Goal: Task Accomplishment & Management: Use online tool/utility

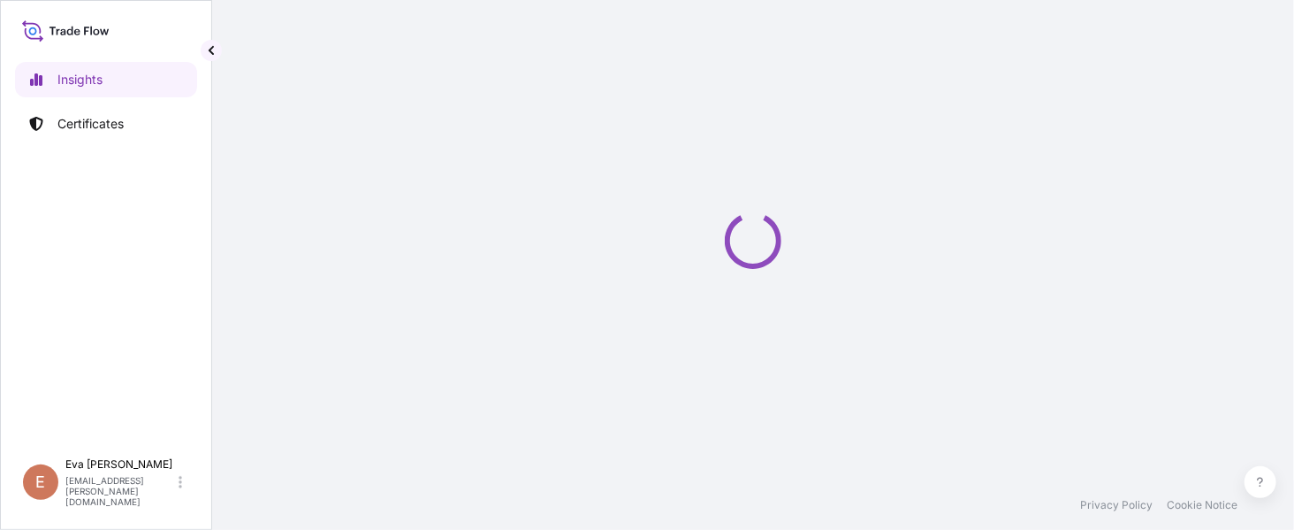
select select "2025"
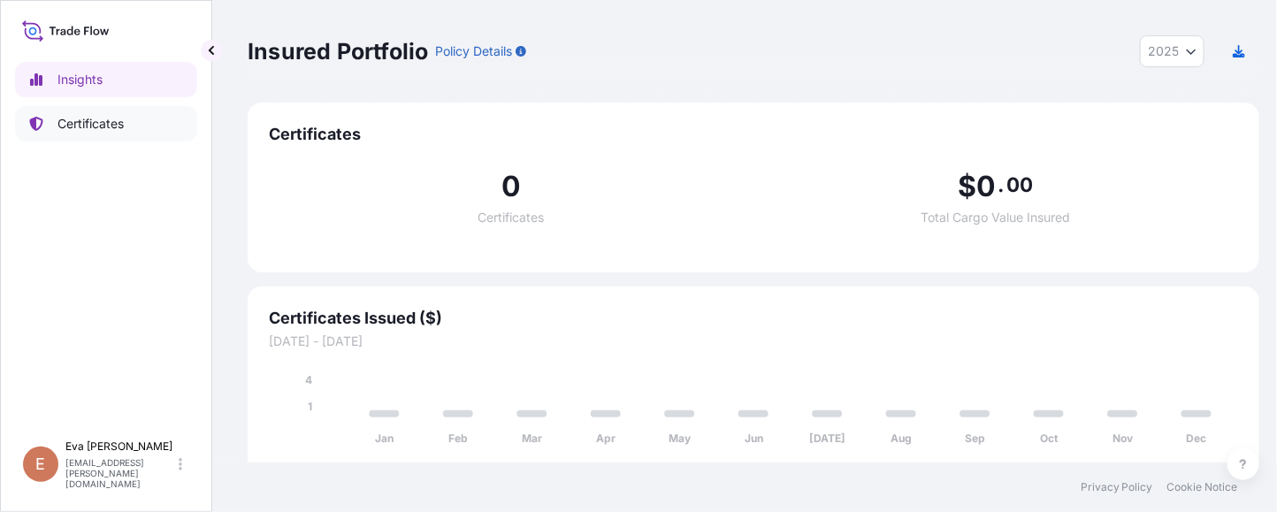
click at [95, 130] on p "Certificates" at bounding box center [90, 124] width 66 height 18
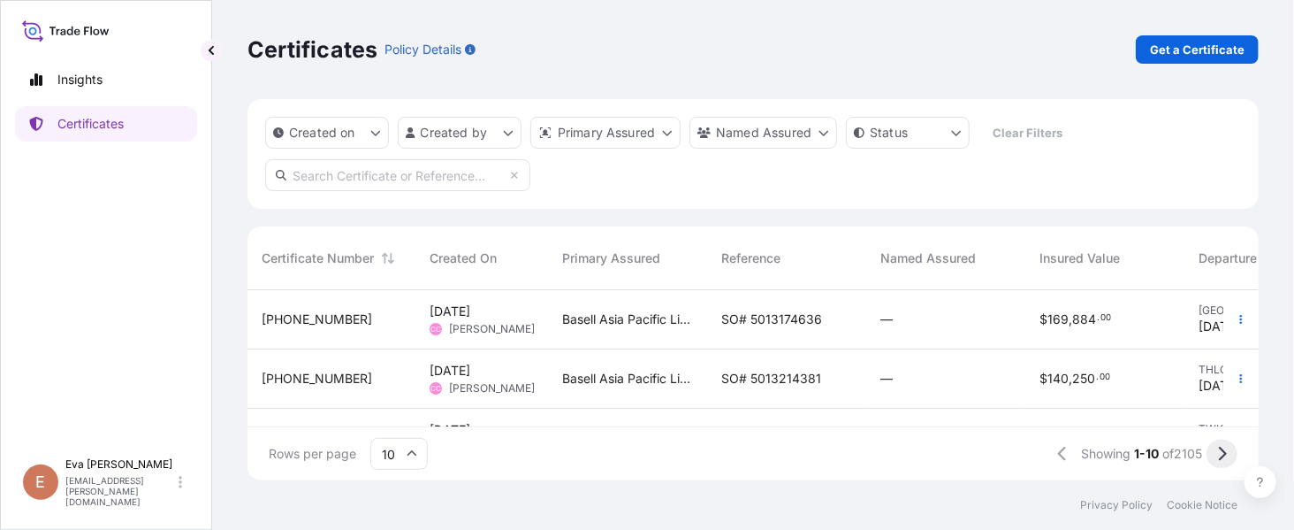
click at [1220, 456] on icon at bounding box center [1222, 454] width 10 height 16
click at [1240, 317] on icon "button" at bounding box center [1241, 321] width 3 height 9
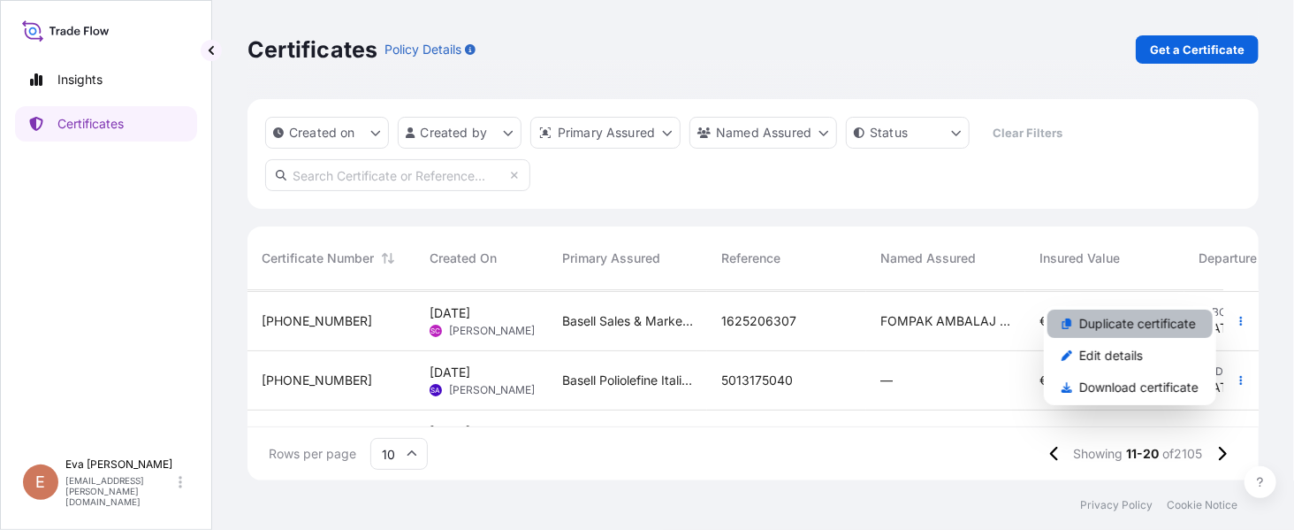
click at [1119, 316] on p "Duplicate certificate" at bounding box center [1138, 324] width 117 height 18
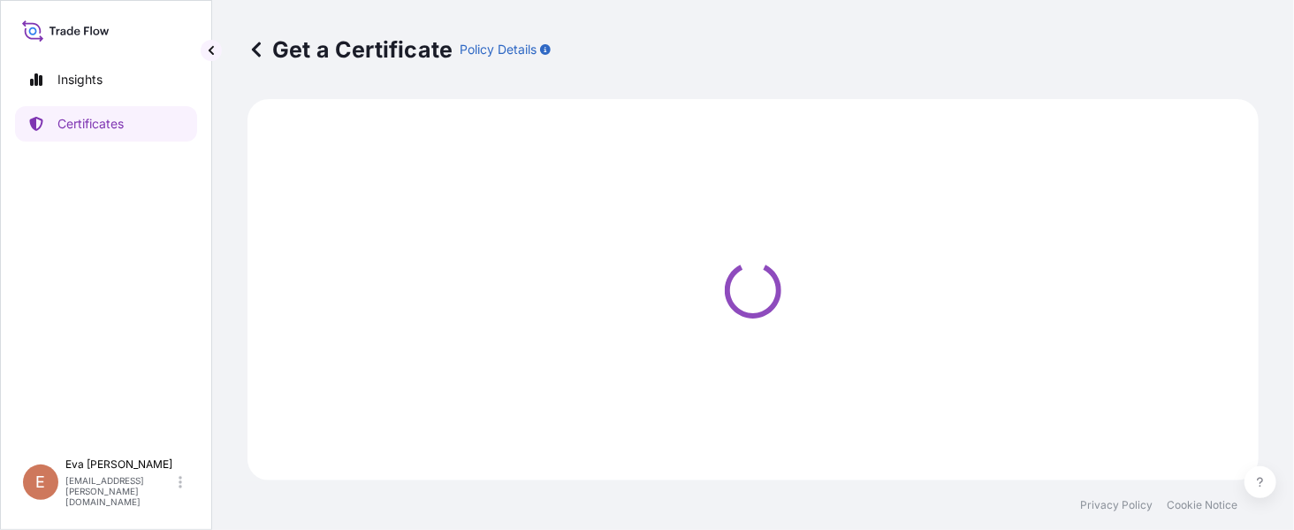
select select "Sea"
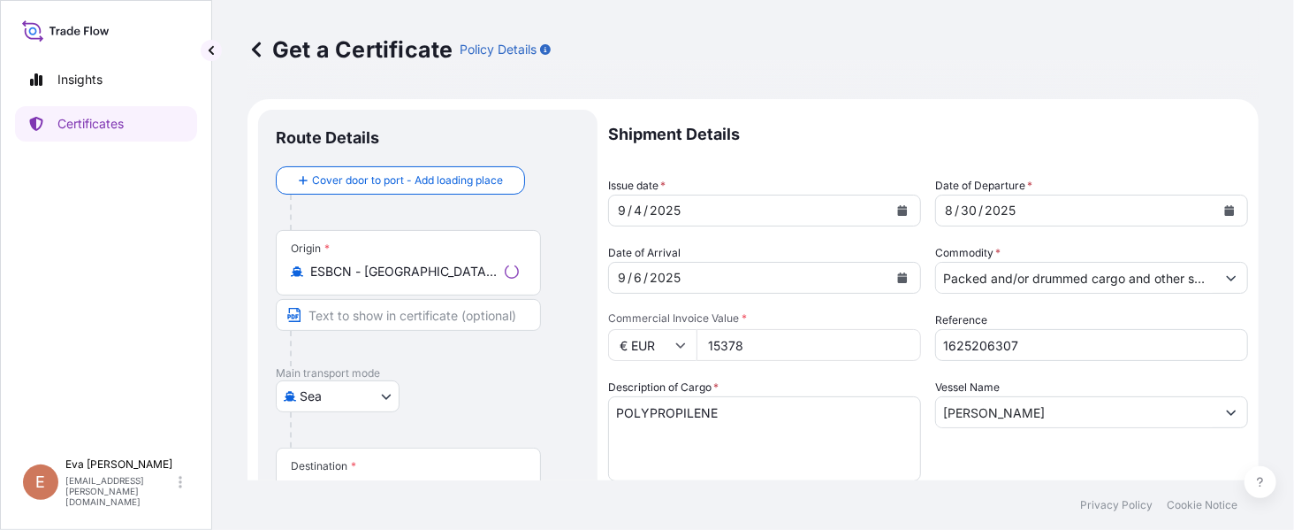
select select "32164"
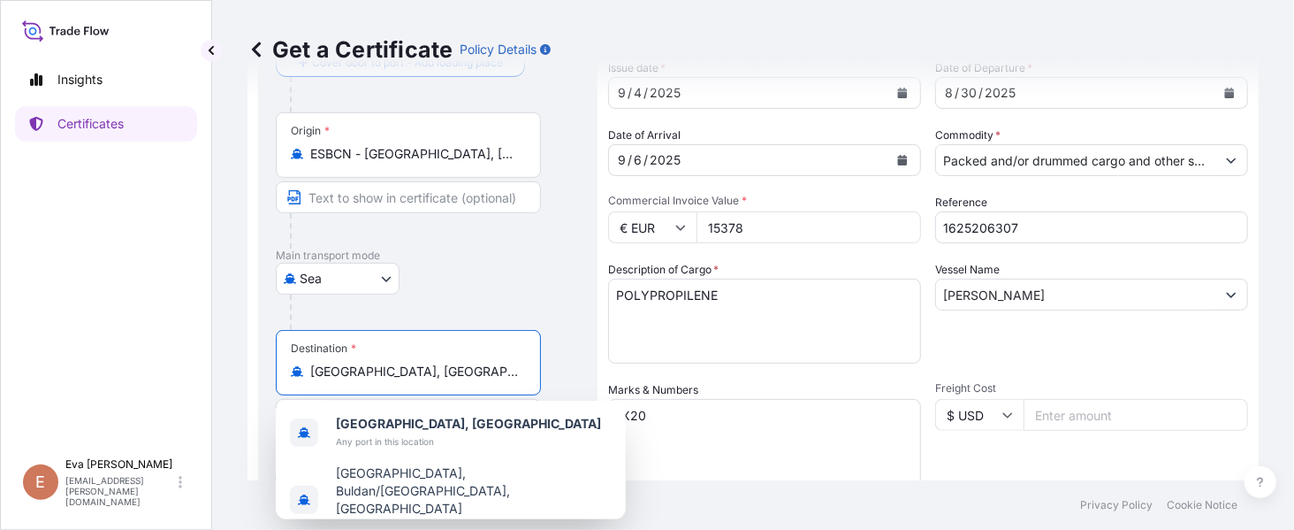
drag, startPoint x: 443, startPoint y: 363, endPoint x: 165, endPoint y: 320, distance: 281.0
click at [165, 320] on div "Insights Certificates E [PERSON_NAME] [PERSON_NAME][EMAIL_ADDRESS][PERSON_NAME]…" at bounding box center [647, 265] width 1294 height 530
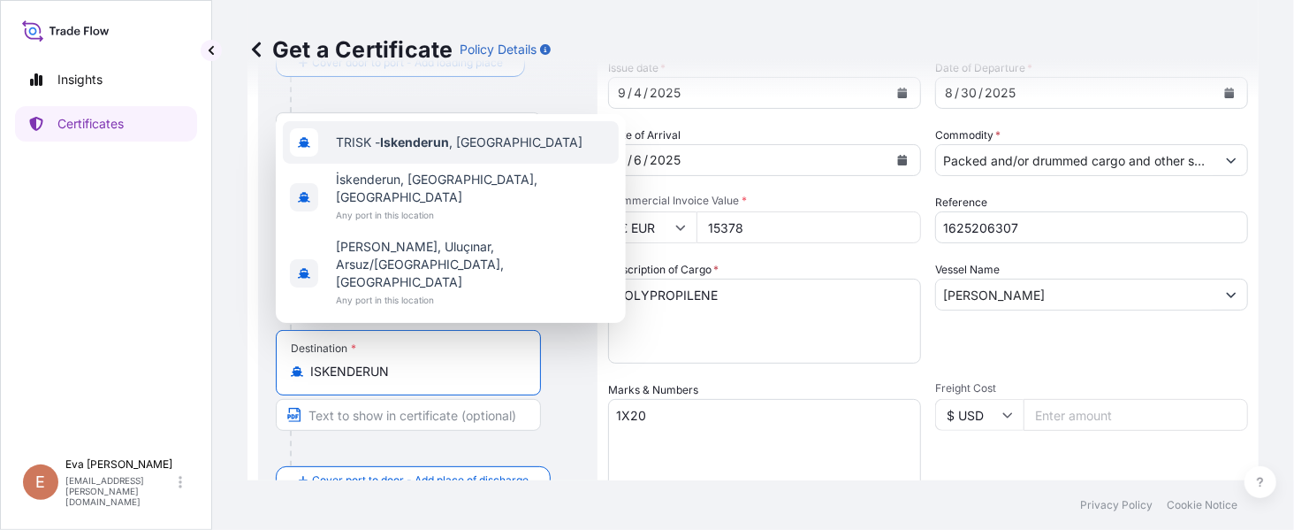
click at [367, 151] on span "TRISK - Iskenderun , [GEOGRAPHIC_DATA]" at bounding box center [459, 143] width 247 height 18
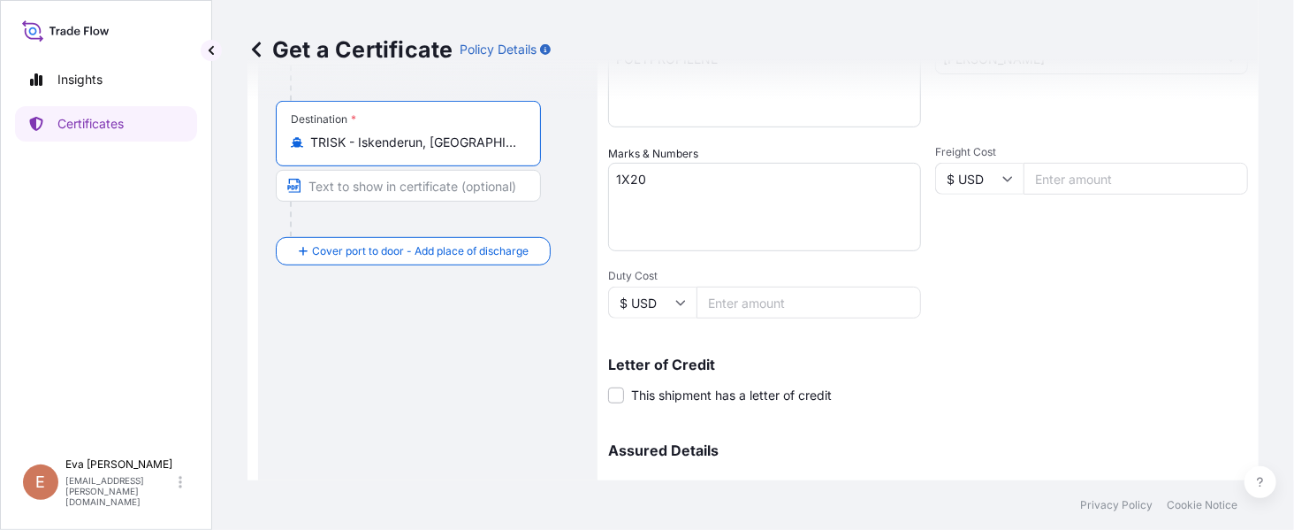
scroll to position [0, 0]
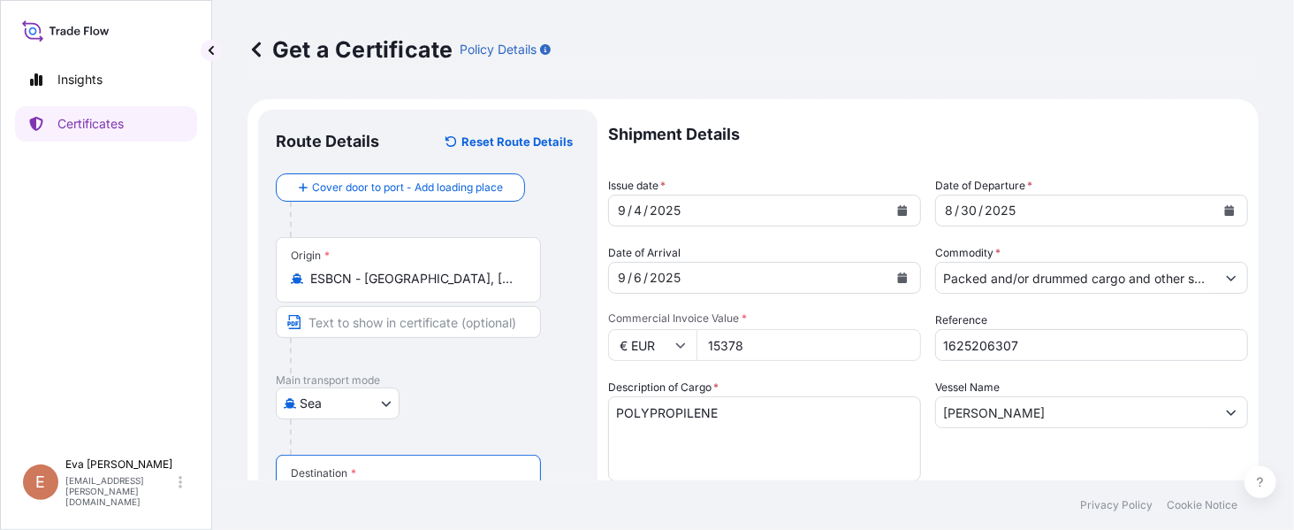
type input "TRISK - Iskenderun, [GEOGRAPHIC_DATA]"
click at [1219, 206] on button "Calendar" at bounding box center [1230, 210] width 28 height 28
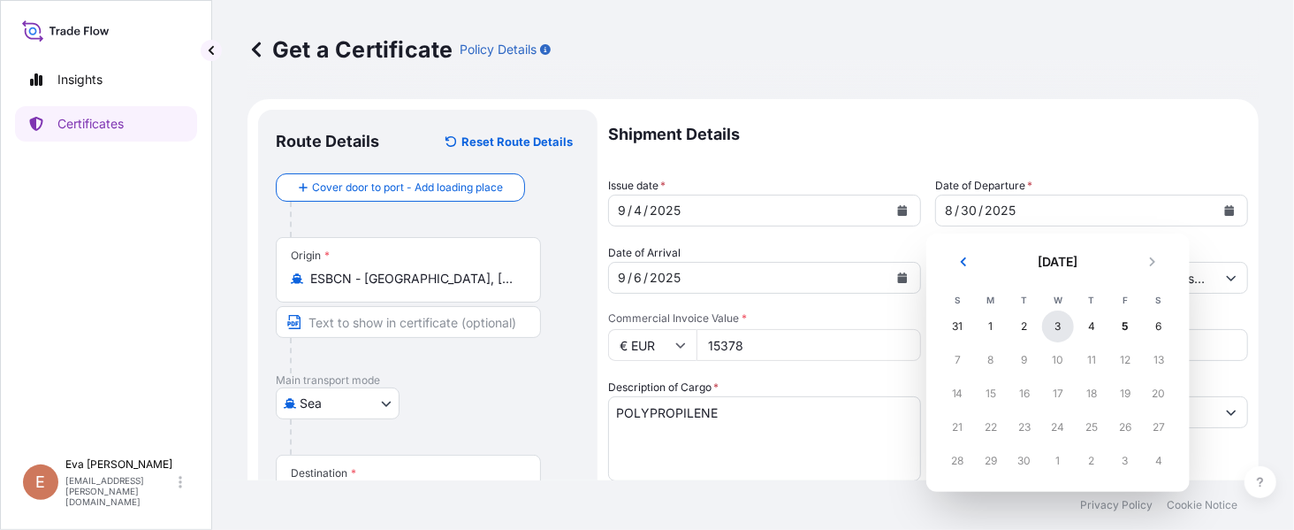
click at [1055, 329] on div "3" at bounding box center [1058, 326] width 32 height 32
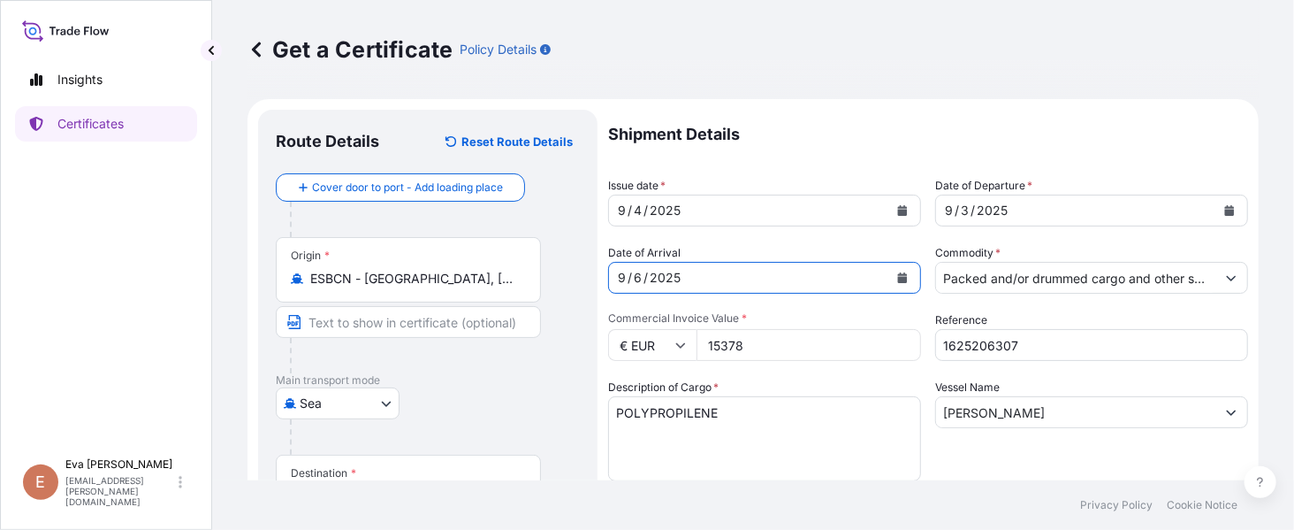
click at [897, 273] on icon "Calendar" at bounding box center [902, 277] width 11 height 11
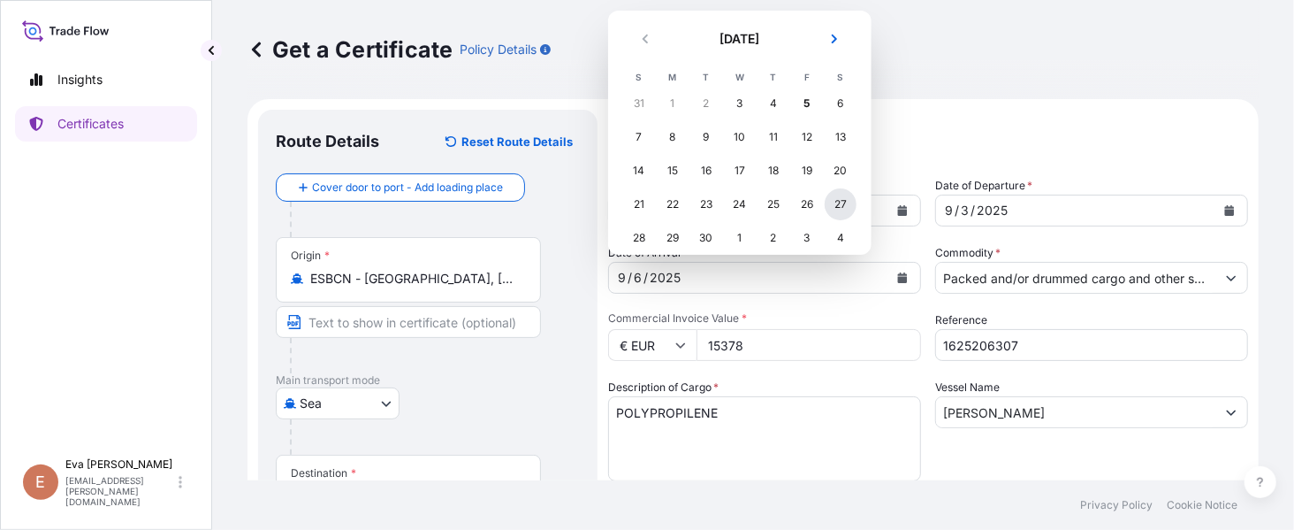
click at [847, 194] on div "27" at bounding box center [841, 204] width 32 height 32
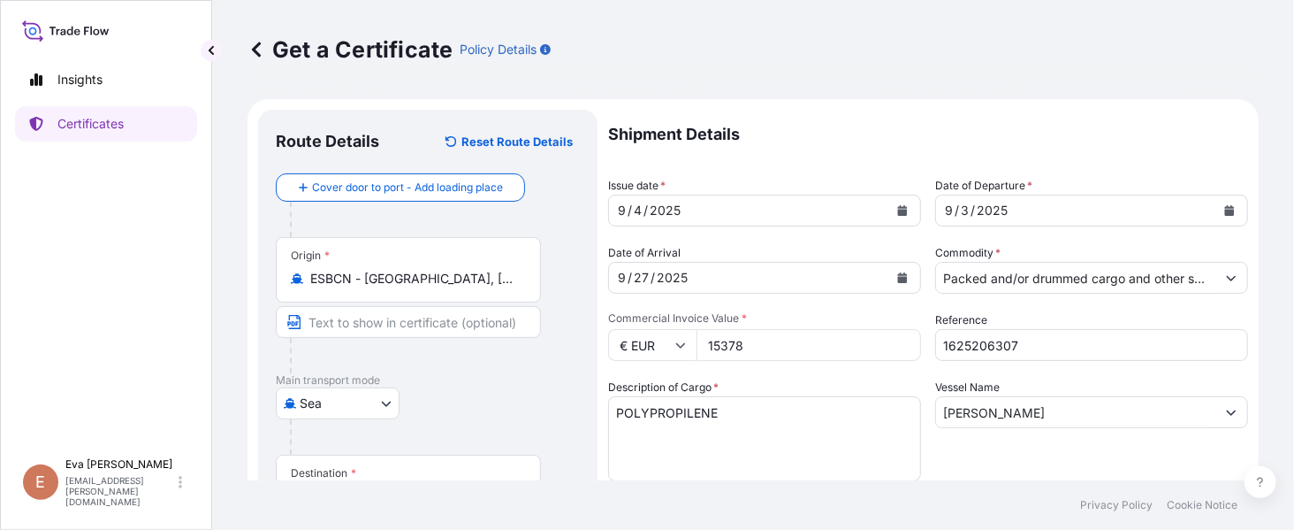
drag, startPoint x: 764, startPoint y: 348, endPoint x: 694, endPoint y: 342, distance: 70.1
click at [694, 342] on div "€ EUR 15378" at bounding box center [764, 345] width 313 height 32
type input "133650"
click at [1029, 346] on input "1625206307" at bounding box center [1091, 345] width 313 height 32
type input "1625206738"
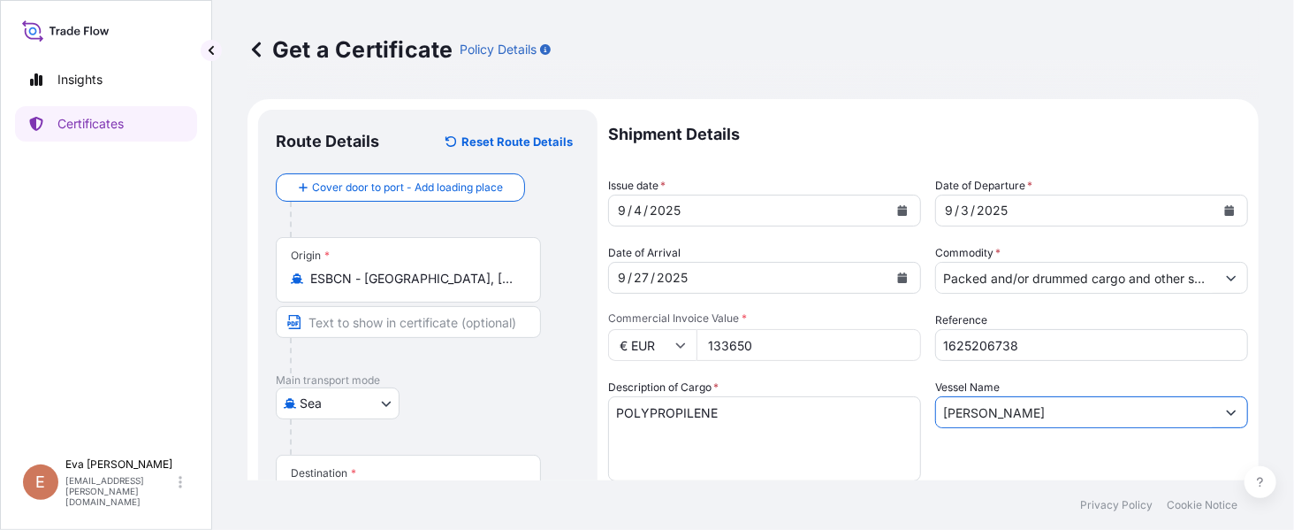
drag, startPoint x: 1061, startPoint y: 408, endPoint x: 743, endPoint y: 400, distance: 318.4
click at [743, 400] on div "Shipment Details Issue date * [DATE] Date of Departure * [DATE] Date of Arrival…" at bounding box center [928, 531] width 640 height 843
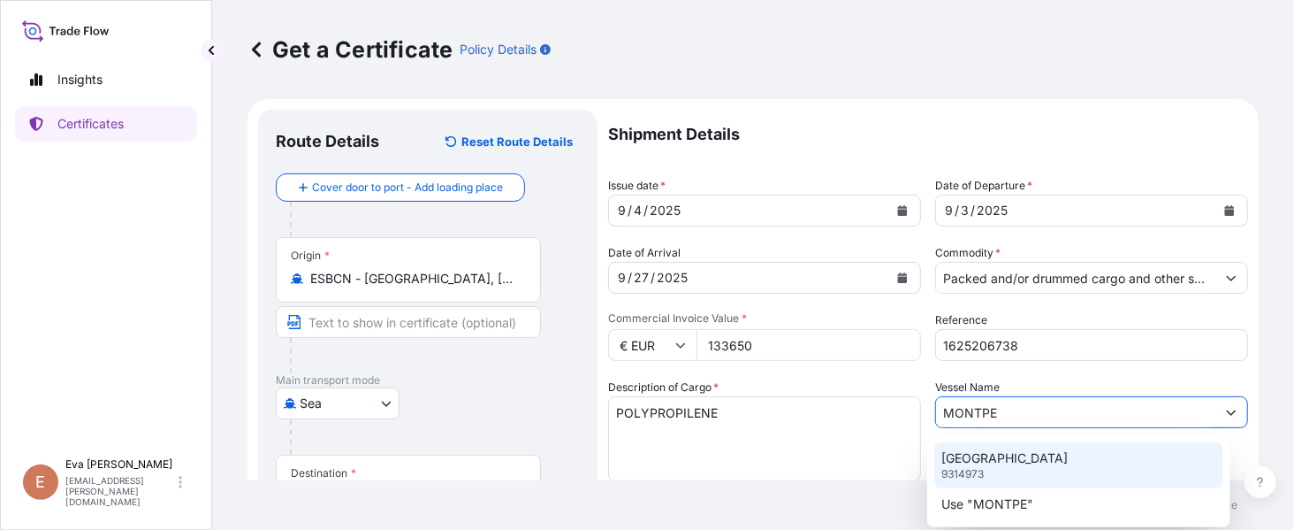
click at [1019, 467] on div "MONTPELLIER 9314973" at bounding box center [1079, 465] width 289 height 46
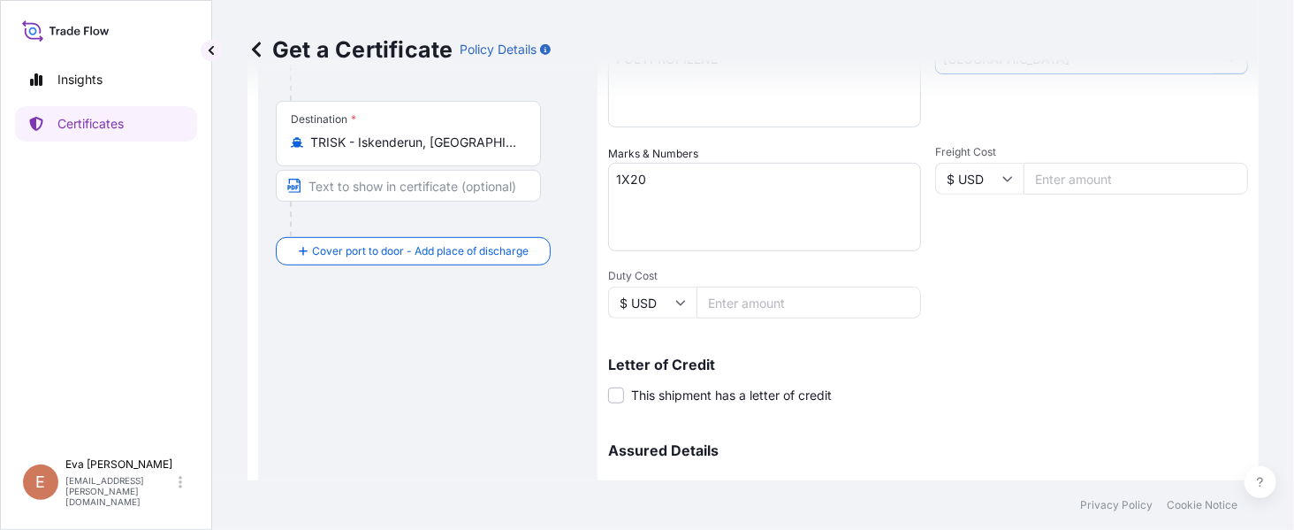
scroll to position [471, 0]
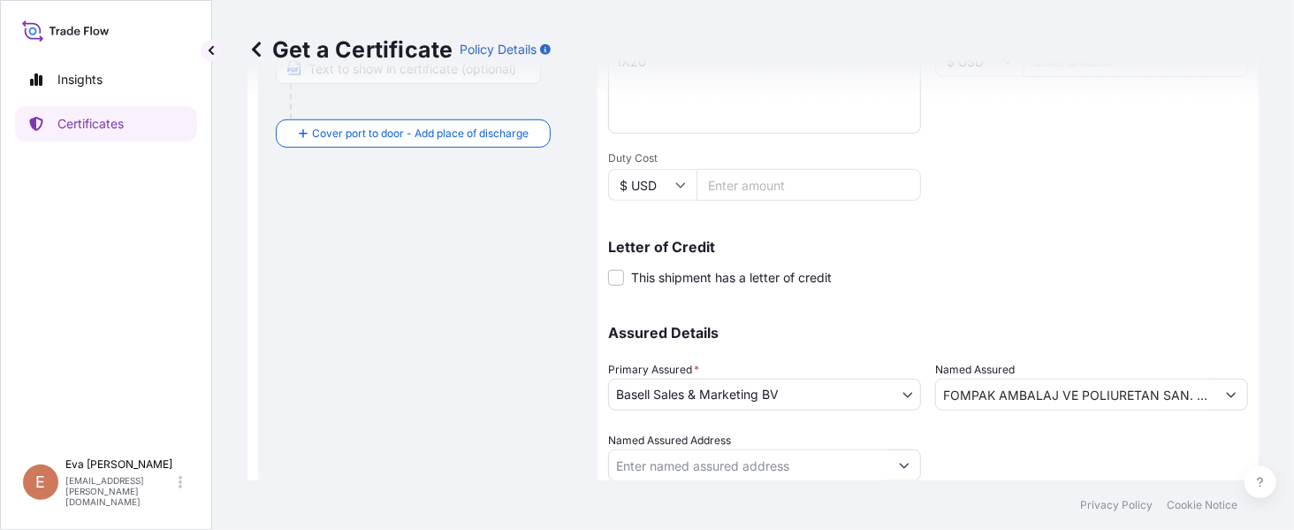
type input "[GEOGRAPHIC_DATA]"
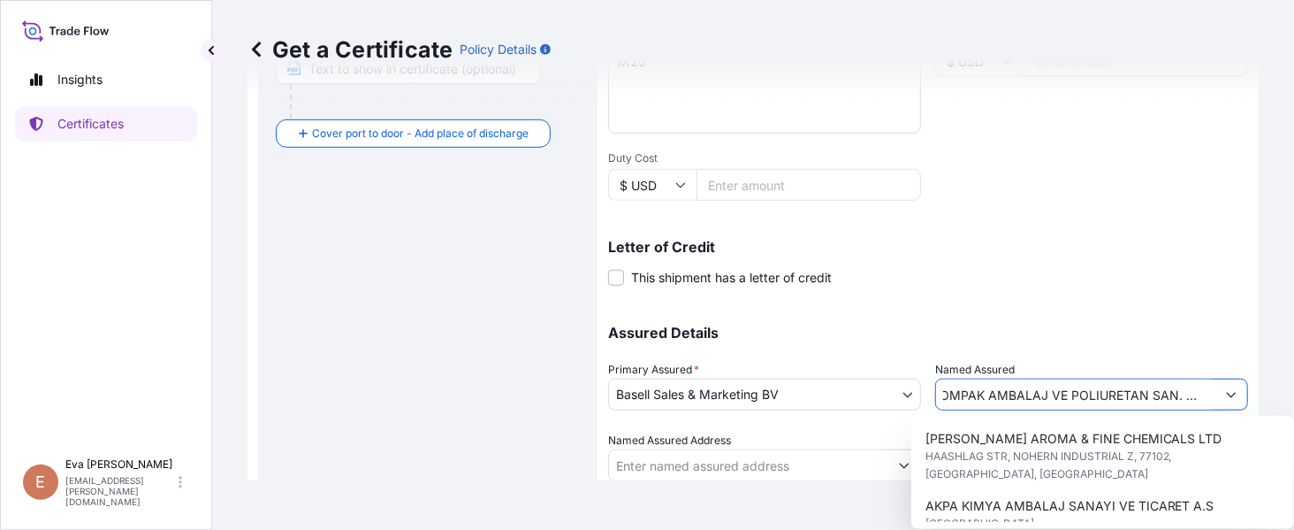
scroll to position [0, 0]
drag, startPoint x: 1193, startPoint y: 385, endPoint x: 598, endPoint y: 392, distance: 595.0
click at [577, 394] on form "Route Details Reset Route Details Cover door to port - Add loading place Place …" at bounding box center [753, 84] width 1011 height 913
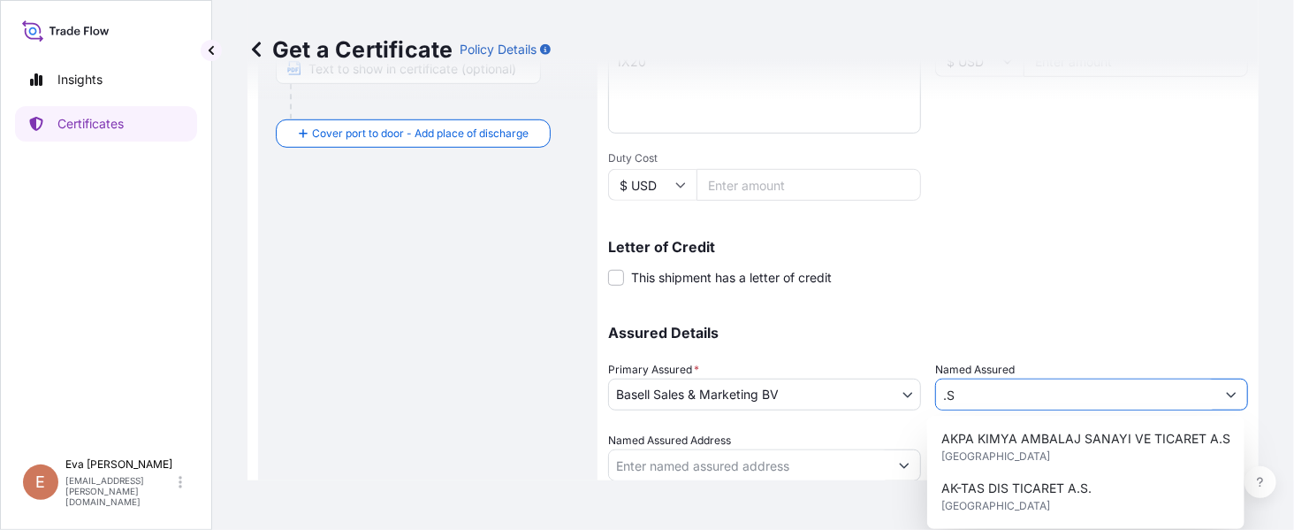
type input "S"
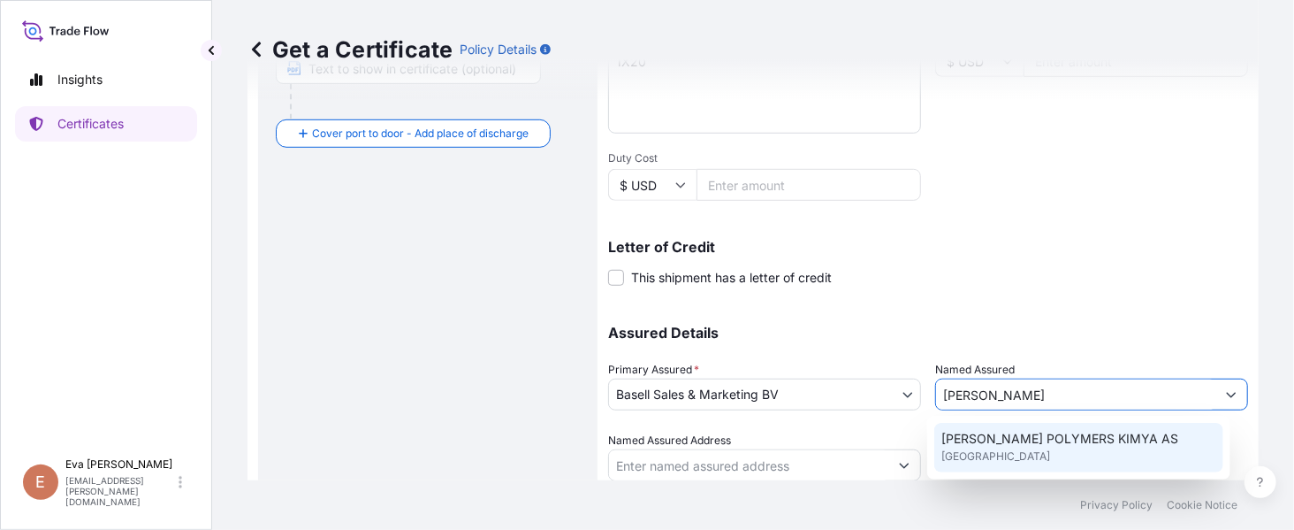
click at [1069, 453] on div "[PERSON_NAME] POLYMERS KIMYA AS [GEOGRAPHIC_DATA]" at bounding box center [1079, 448] width 289 height 50
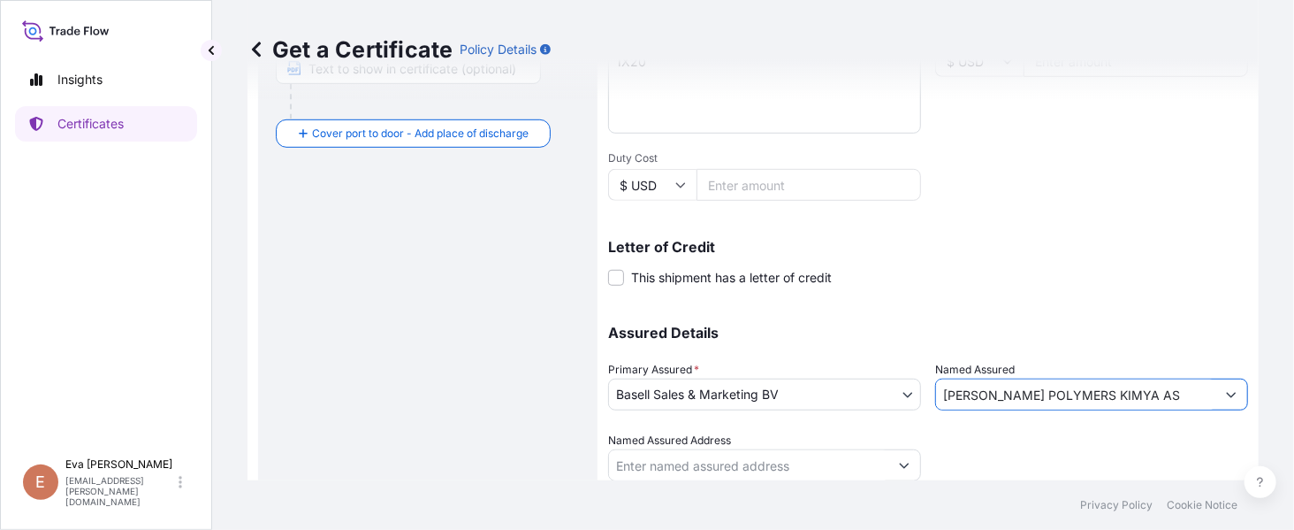
scroll to position [531, 0]
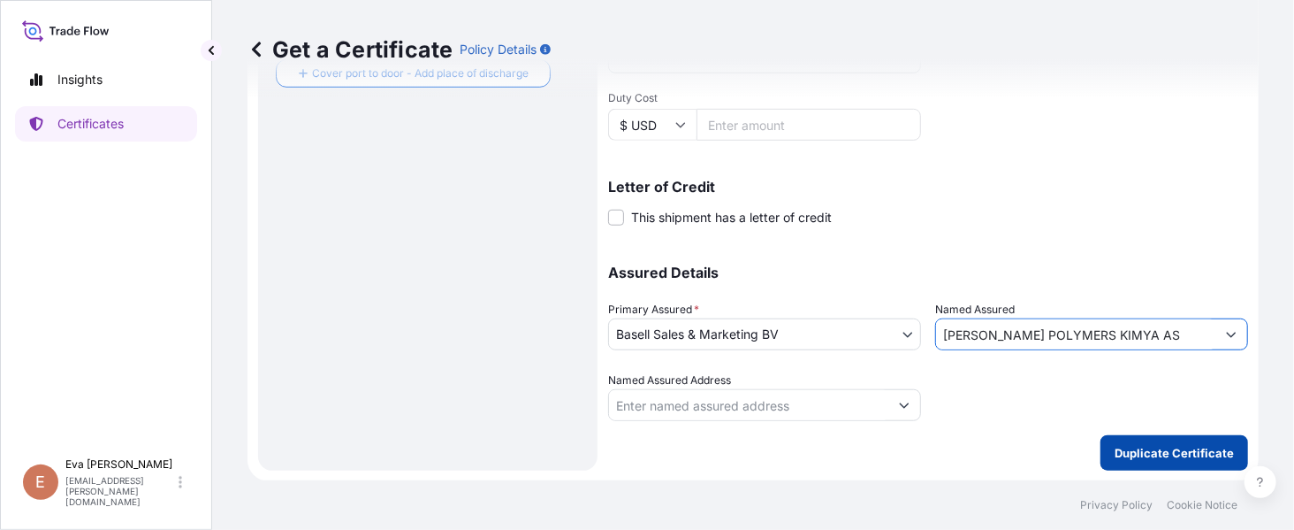
type input "[PERSON_NAME] POLYMERS KIMYA AS"
click at [1137, 446] on p "Duplicate Certificate" at bounding box center [1174, 453] width 119 height 18
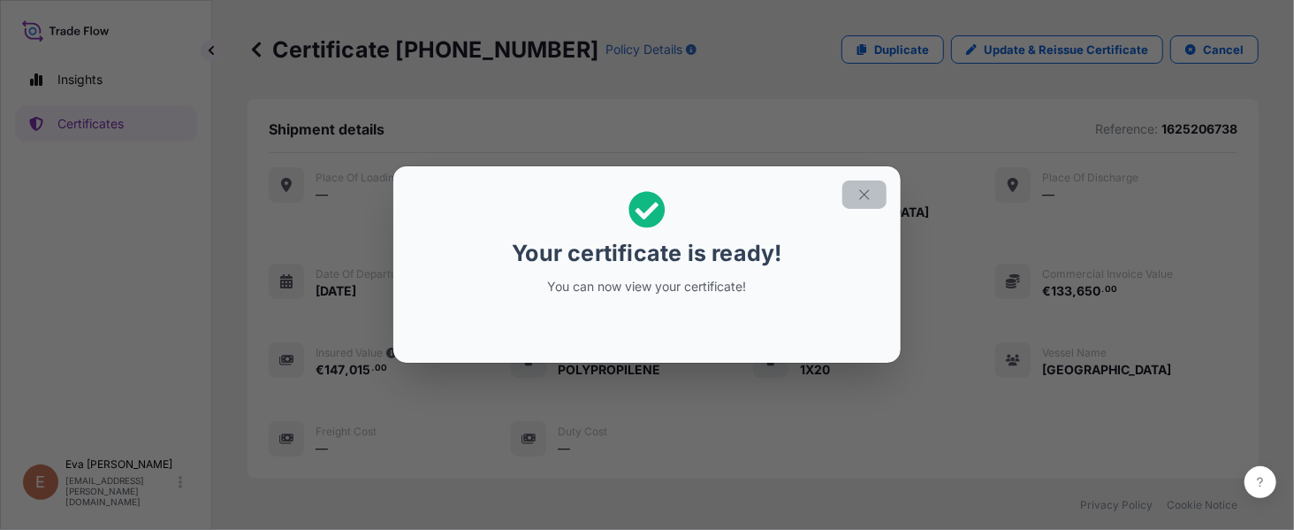
click at [871, 195] on button "button" at bounding box center [865, 194] width 44 height 28
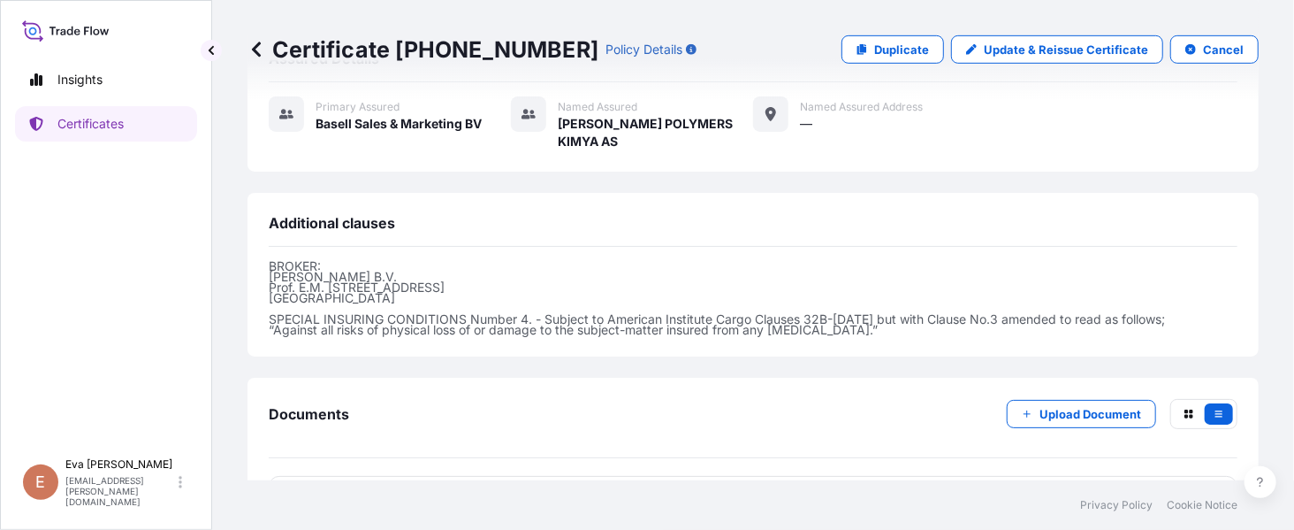
scroll to position [493, 0]
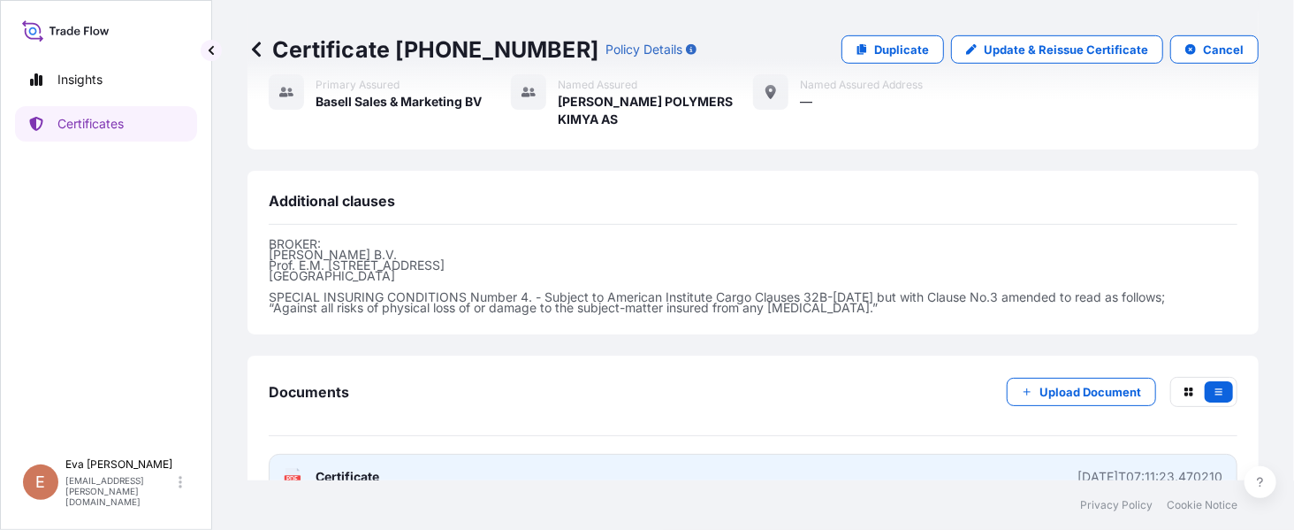
click at [356, 468] on span "Certificate" at bounding box center [348, 477] width 64 height 18
